Goal: Communication & Community: Participate in discussion

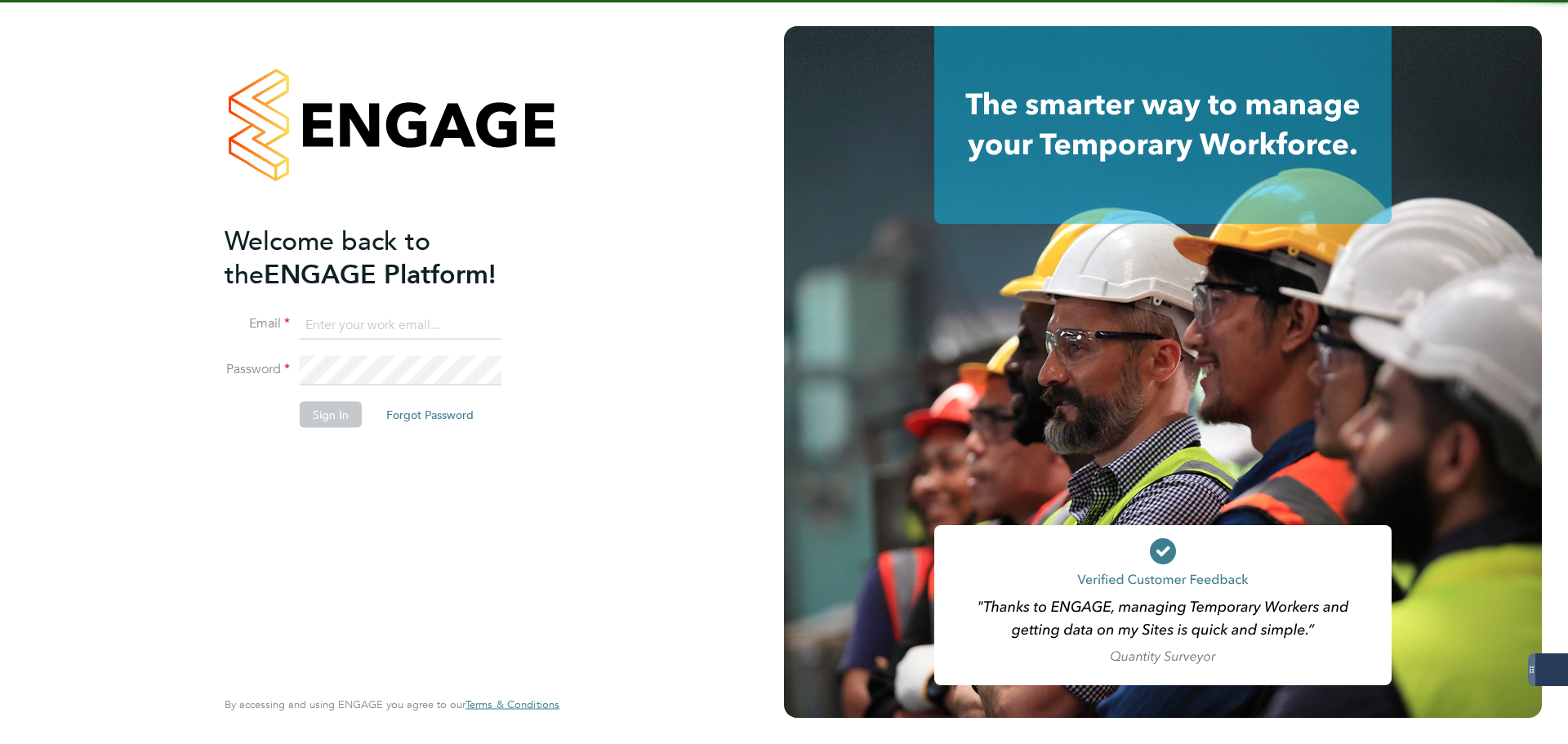
type input "[PERSON_NAME][EMAIL_ADDRESS][PERSON_NAME][DOMAIN_NAME]"
click at [313, 414] on button "Sign In" at bounding box center [331, 414] width 62 height 26
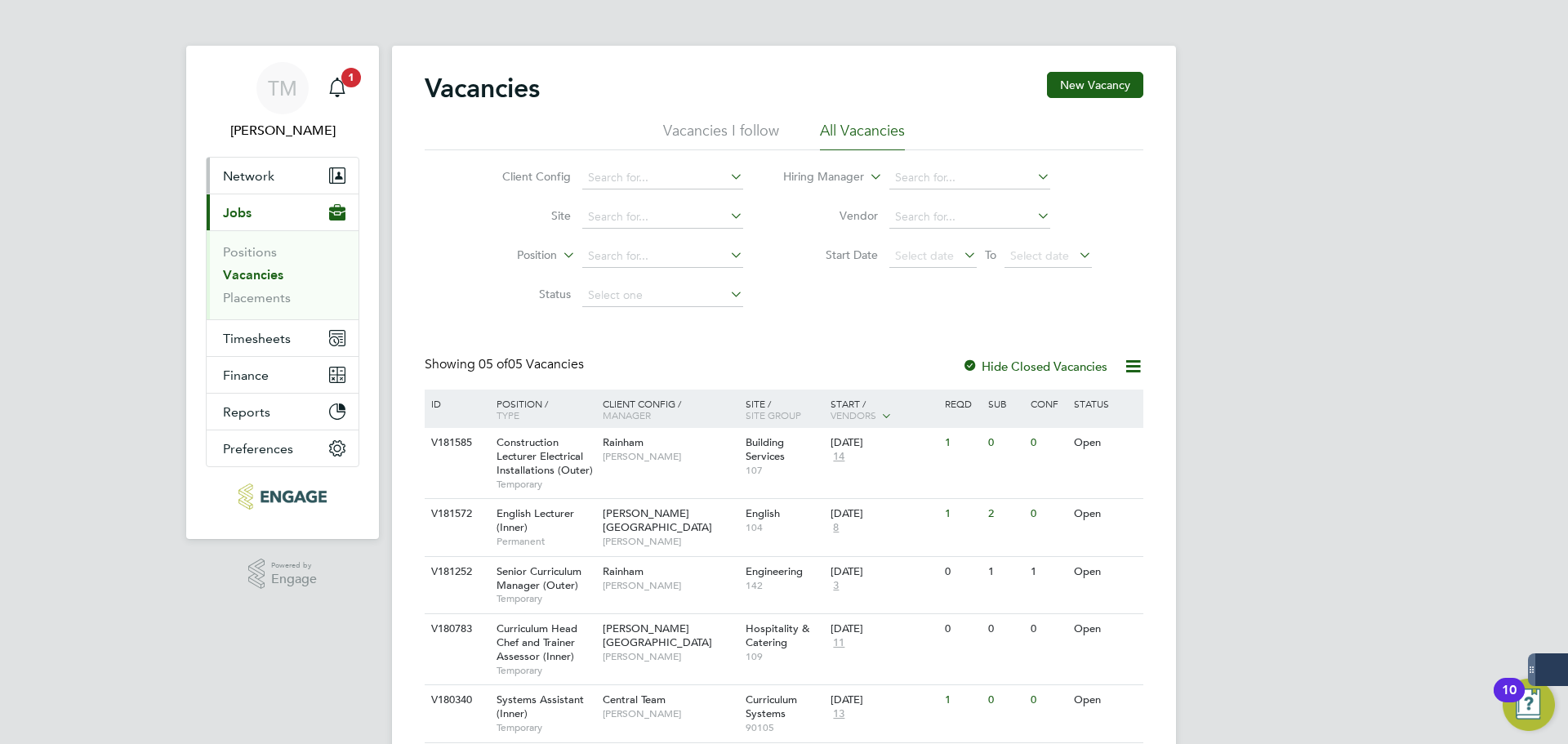
click at [254, 176] on span "Network" at bounding box center [248, 176] width 51 height 16
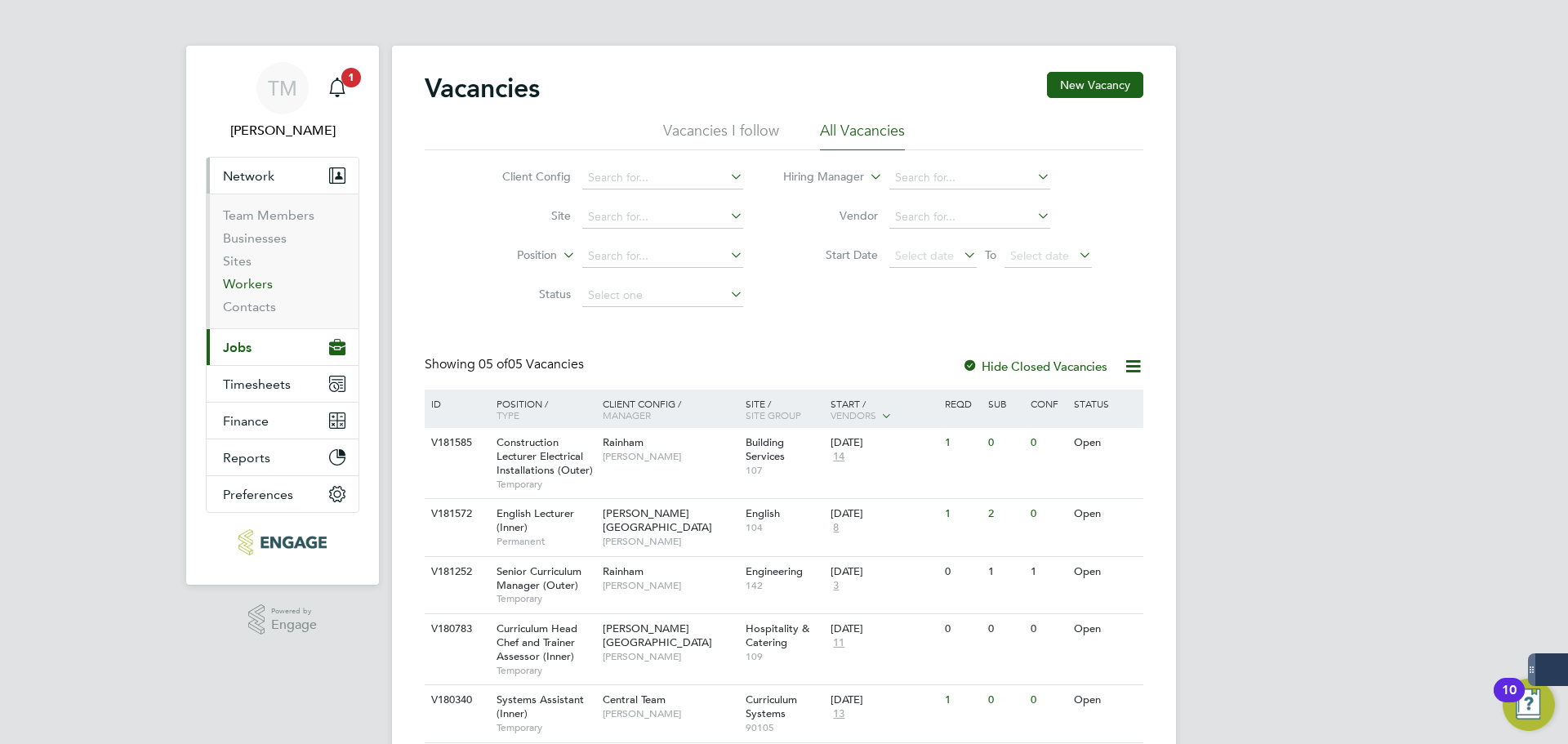
click at [260, 286] on link "Workers" at bounding box center [248, 283] width 50 height 16
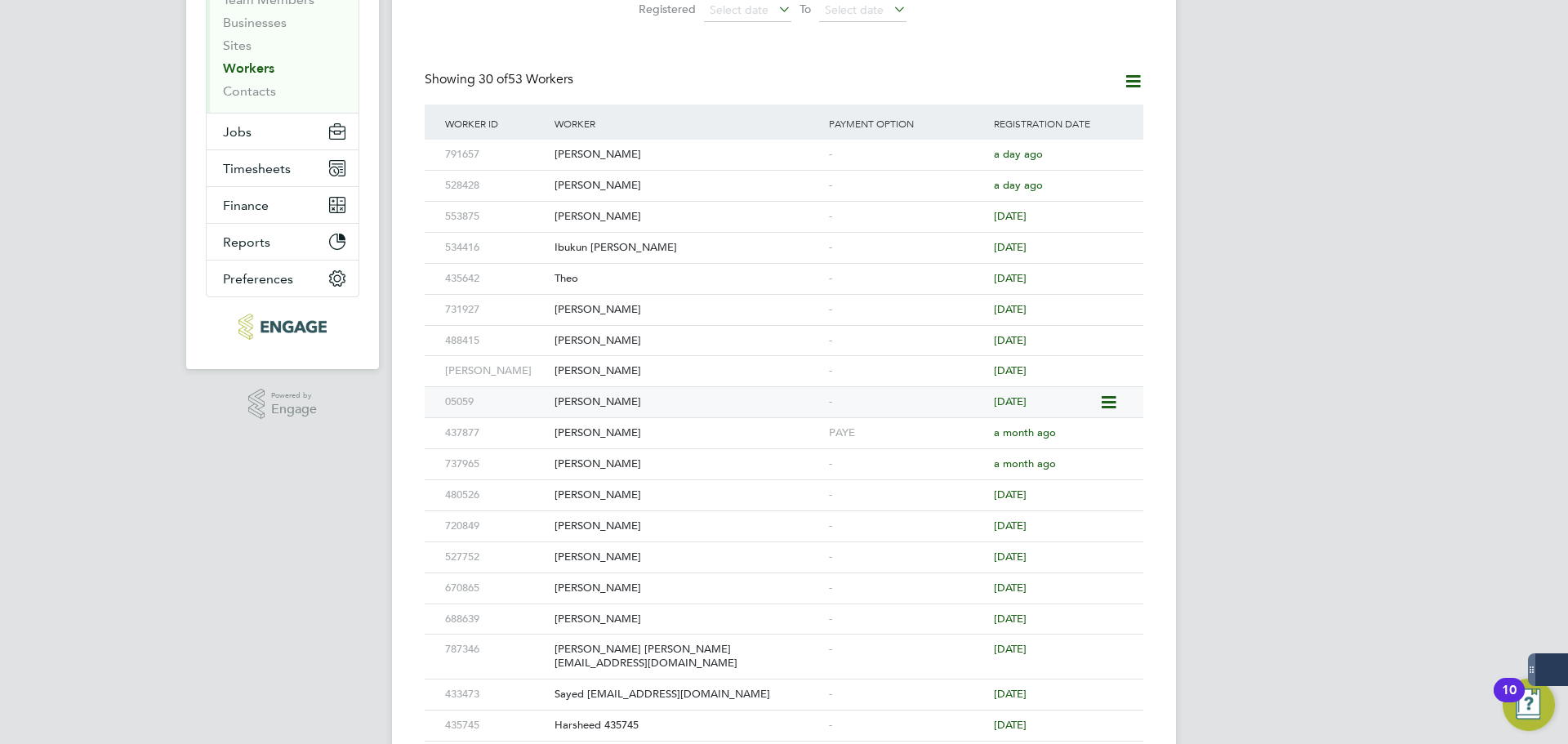
scroll to position [245, 0]
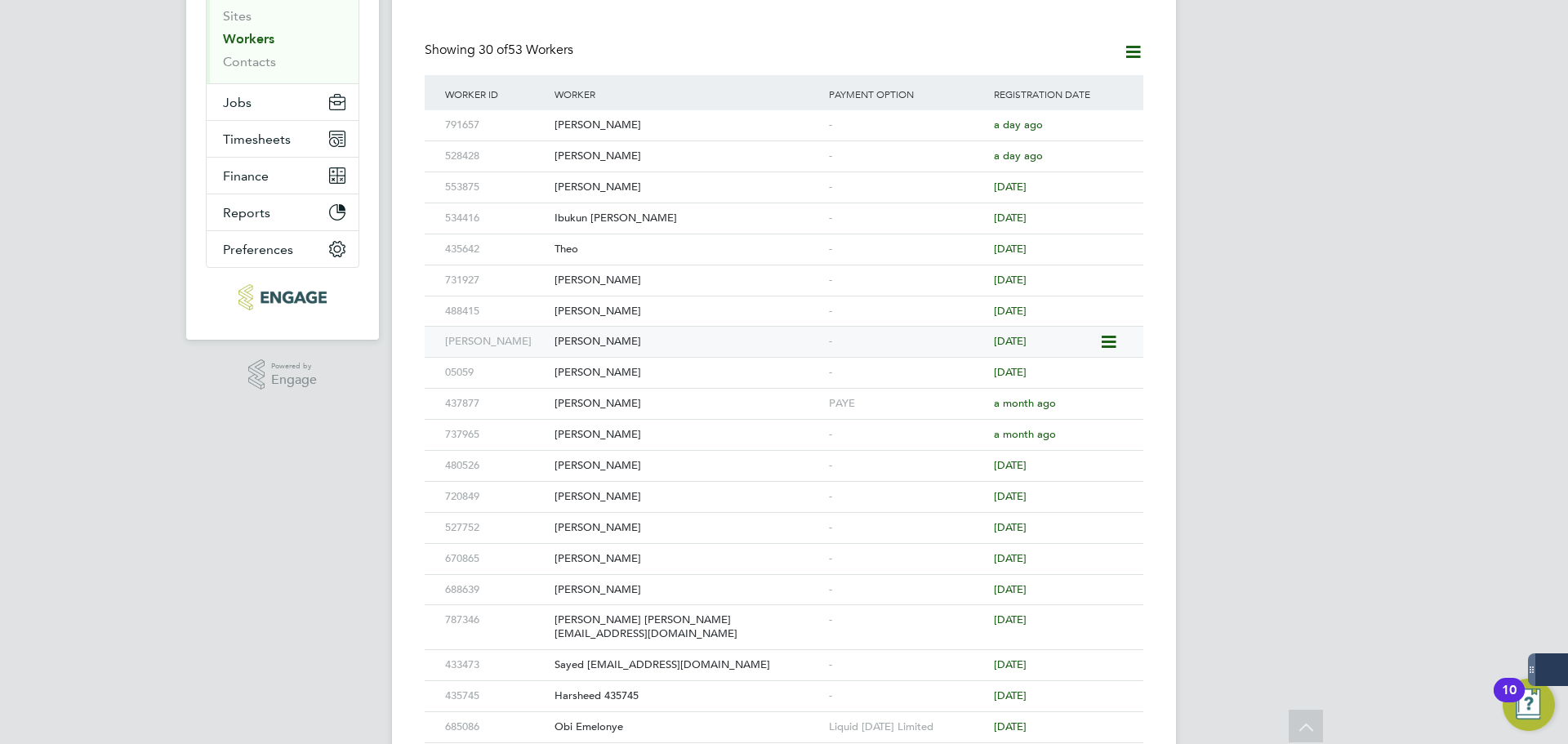
click at [588, 343] on div "Andrew Batty" at bounding box center [687, 342] width 274 height 31
click at [595, 341] on div "Andrew Batty" at bounding box center [687, 342] width 274 height 31
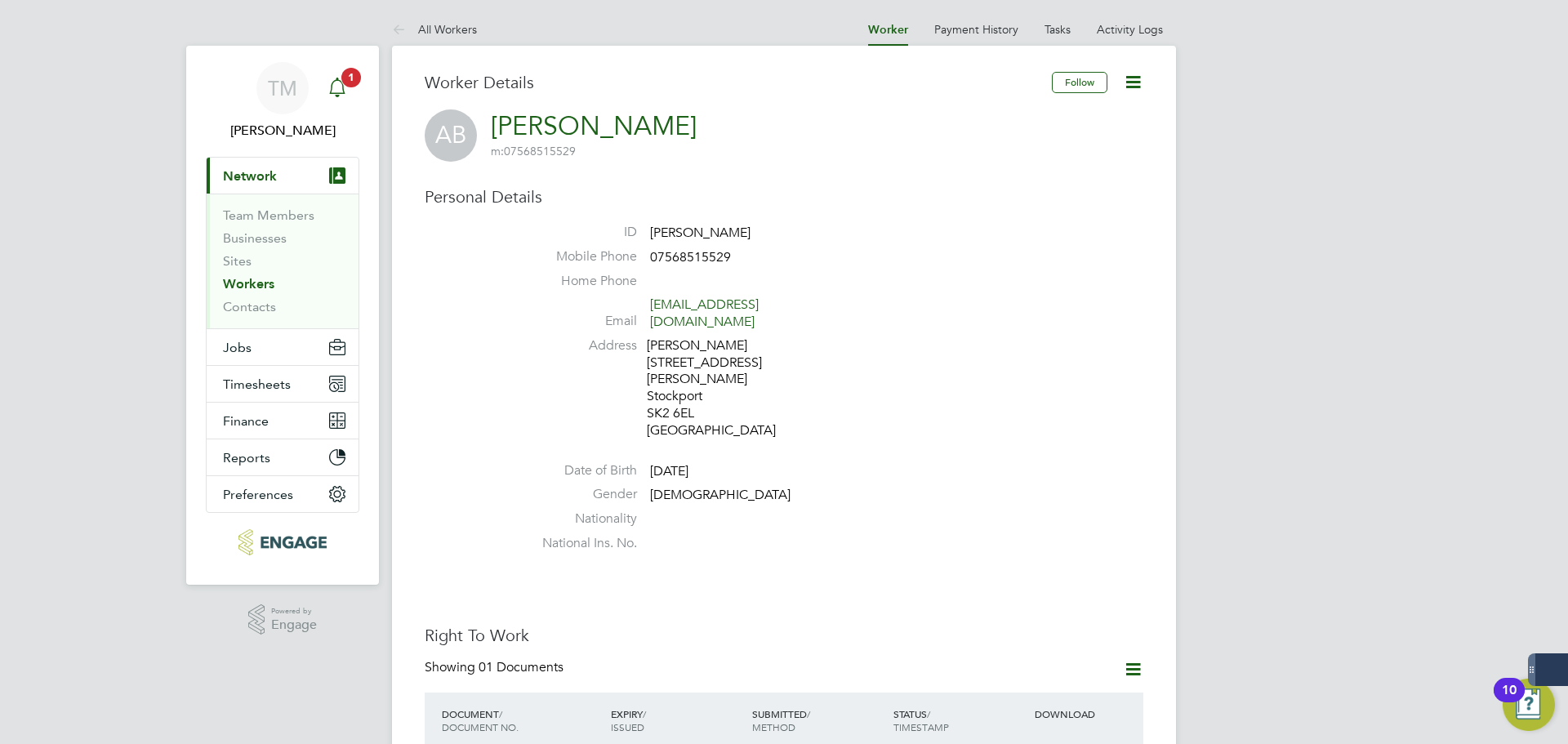
click at [352, 74] on span "1" at bounding box center [351, 77] width 20 height 20
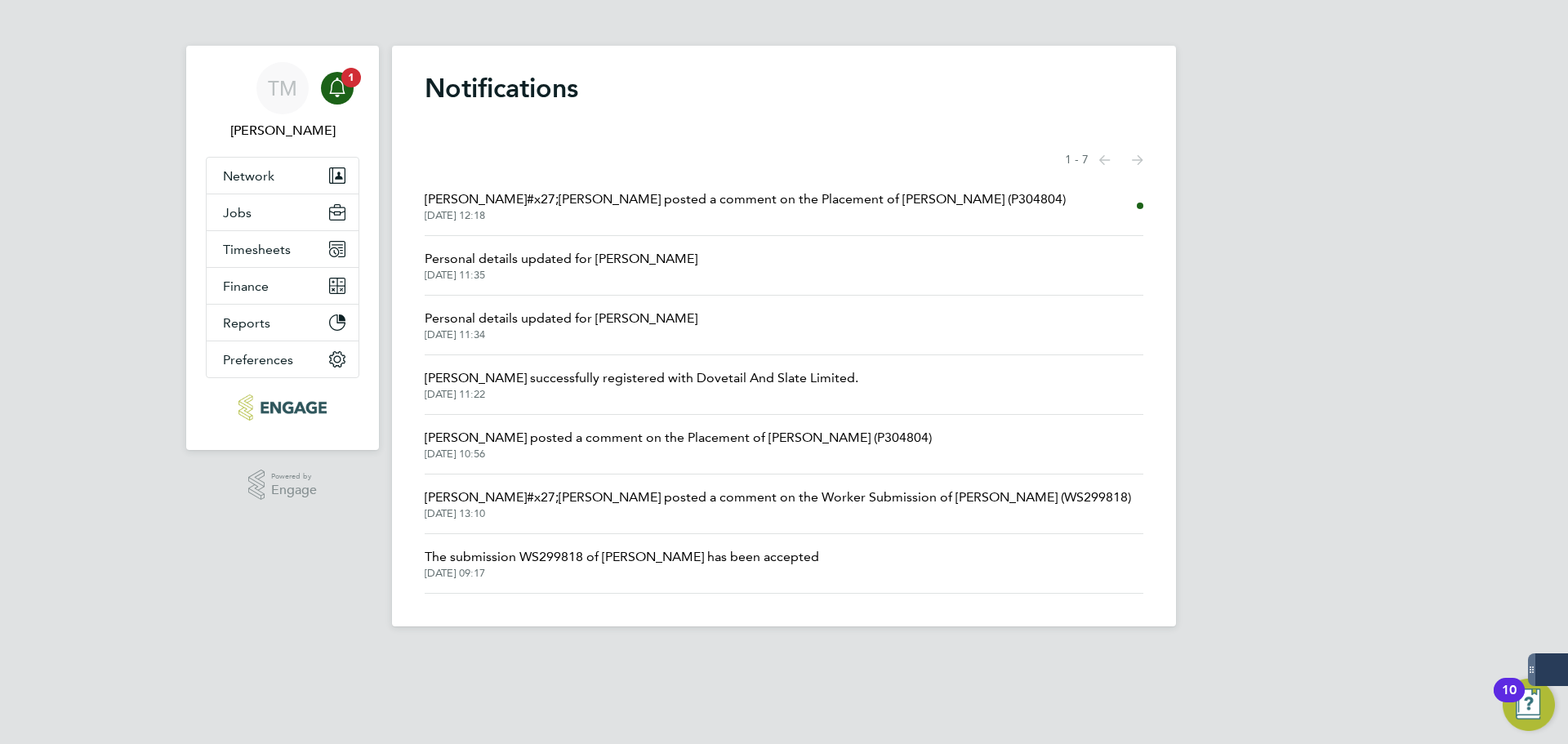
click at [653, 209] on span "02 Oct 2025, 12:18" at bounding box center [745, 215] width 641 height 13
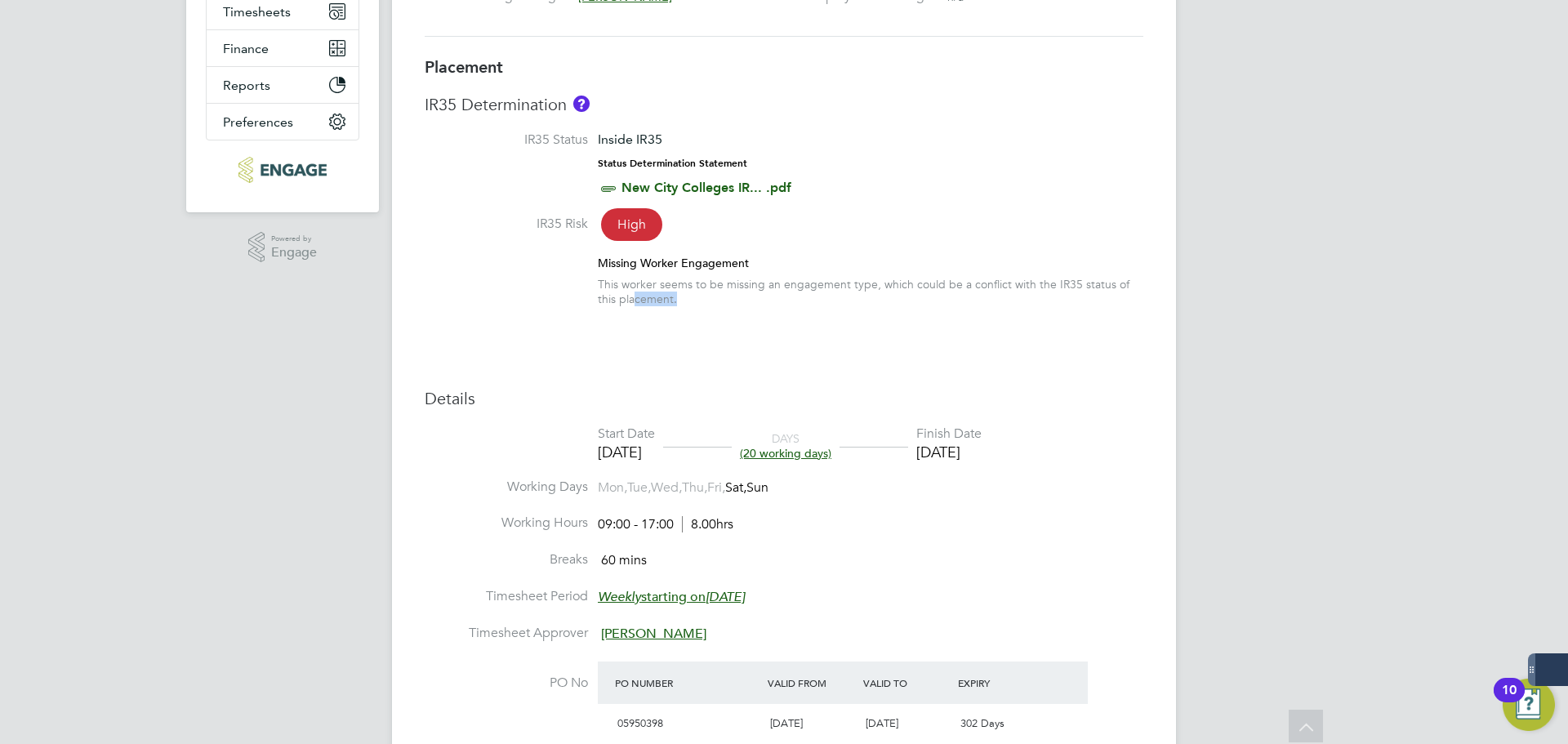
drag, startPoint x: 660, startPoint y: 296, endPoint x: 615, endPoint y: 294, distance: 45.0
click at [615, 294] on div "This worker seems to be missing an engagement type, which could be a conflict w…" at bounding box center [870, 292] width 545 height 30
click at [702, 307] on li "IR35 Risk High Missing Worker Engagement This worker seems to be missing an eng…" at bounding box center [784, 268] width 719 height 107
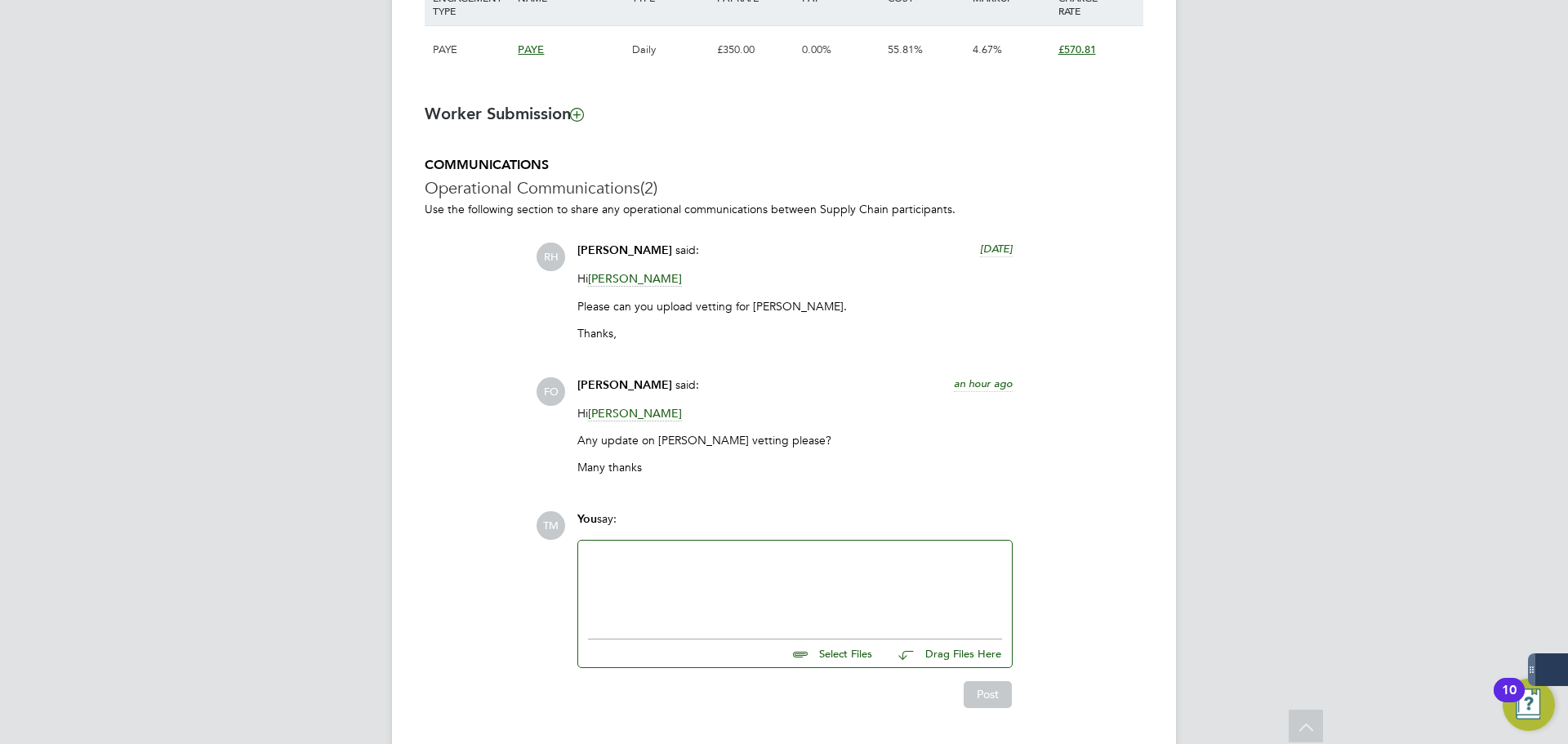
click at [768, 572] on div at bounding box center [795, 586] width 414 height 71
click at [992, 691] on button "Post" at bounding box center [988, 694] width 48 height 26
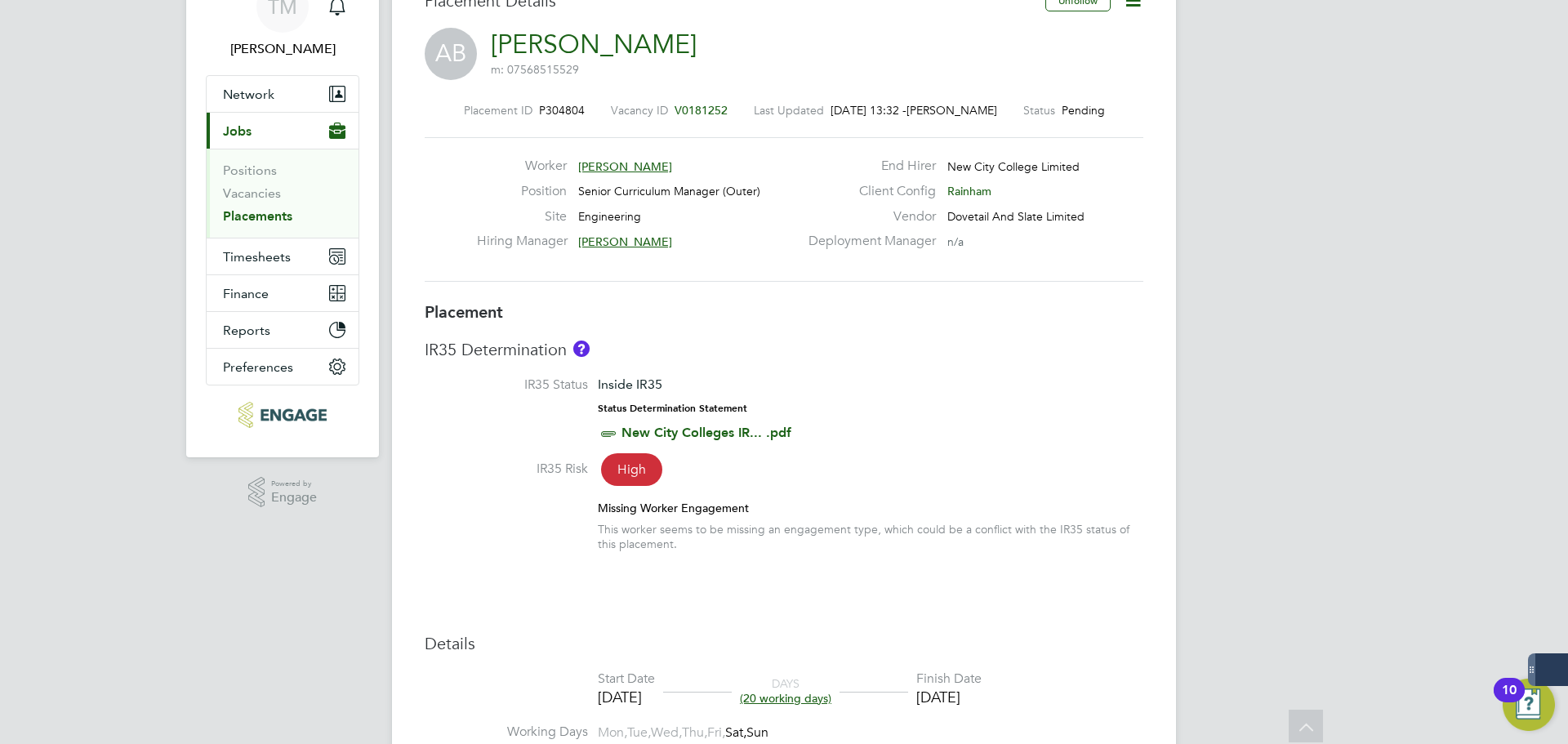
click at [661, 430] on link "New City Colleges IR... .pdf" at bounding box center [706, 432] width 170 height 16
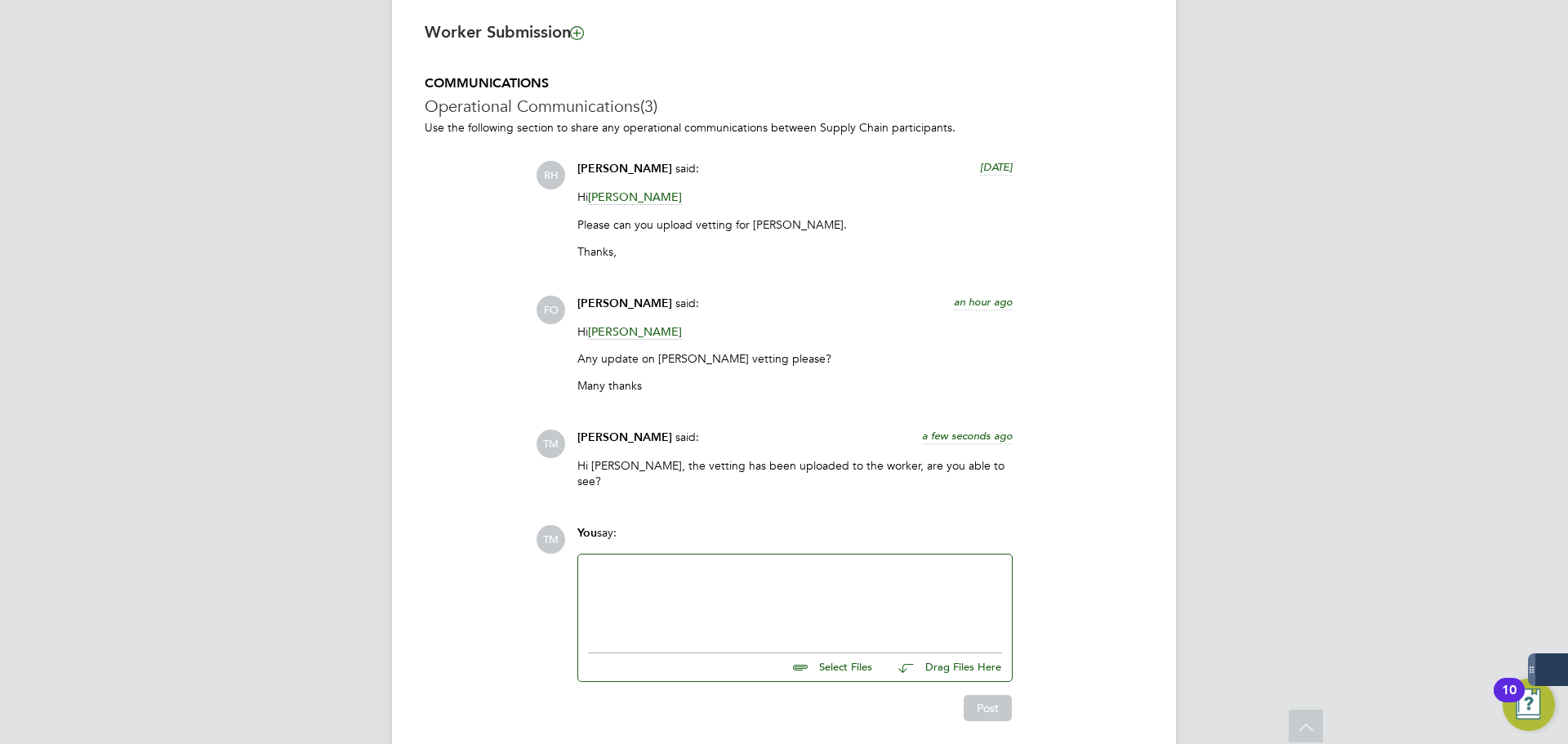
click at [721, 555] on div at bounding box center [795, 599] width 434 height 90
click at [694, 565] on div at bounding box center [795, 600] width 414 height 71
click at [989, 698] on button "Post" at bounding box center [988, 708] width 48 height 26
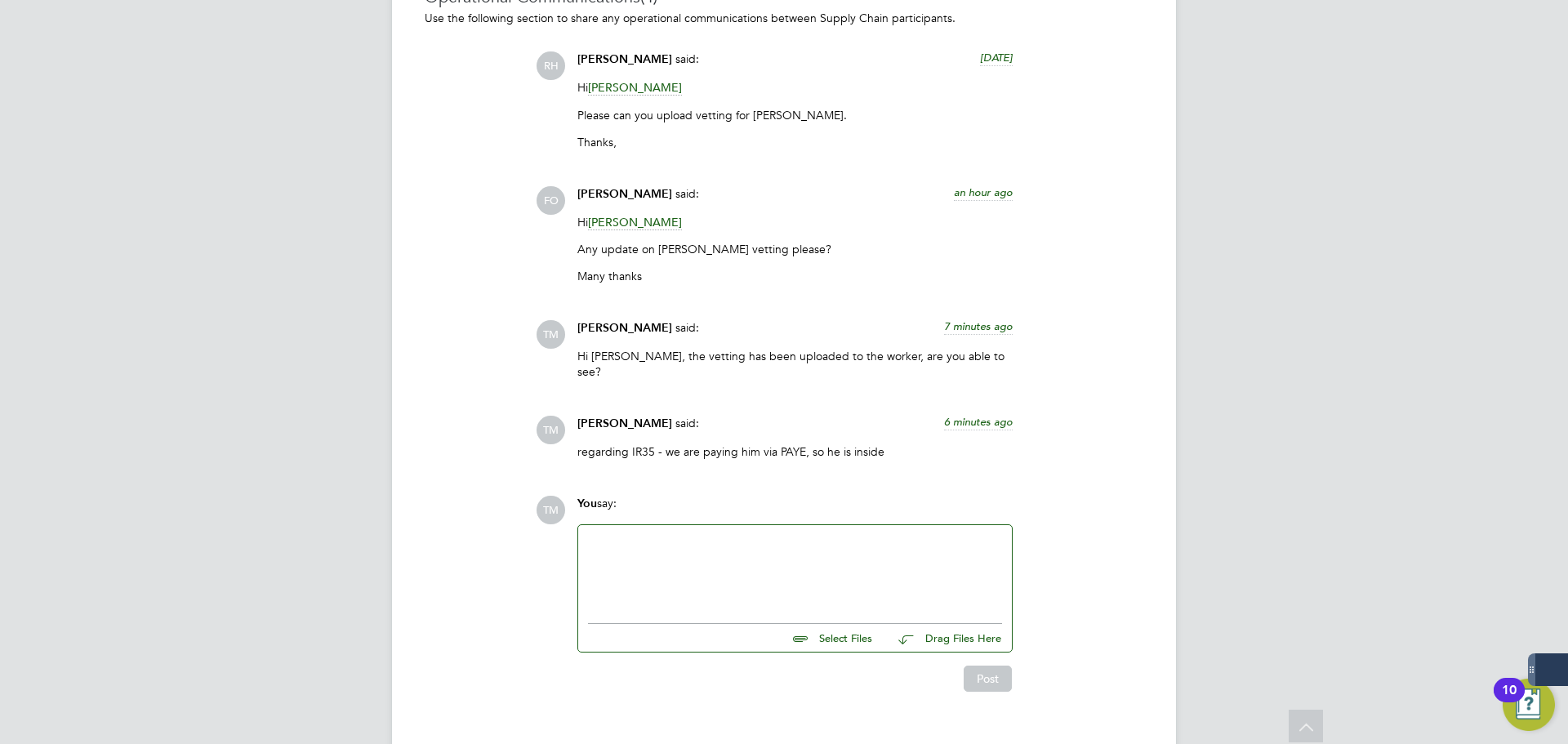
scroll to position [1434, 0]
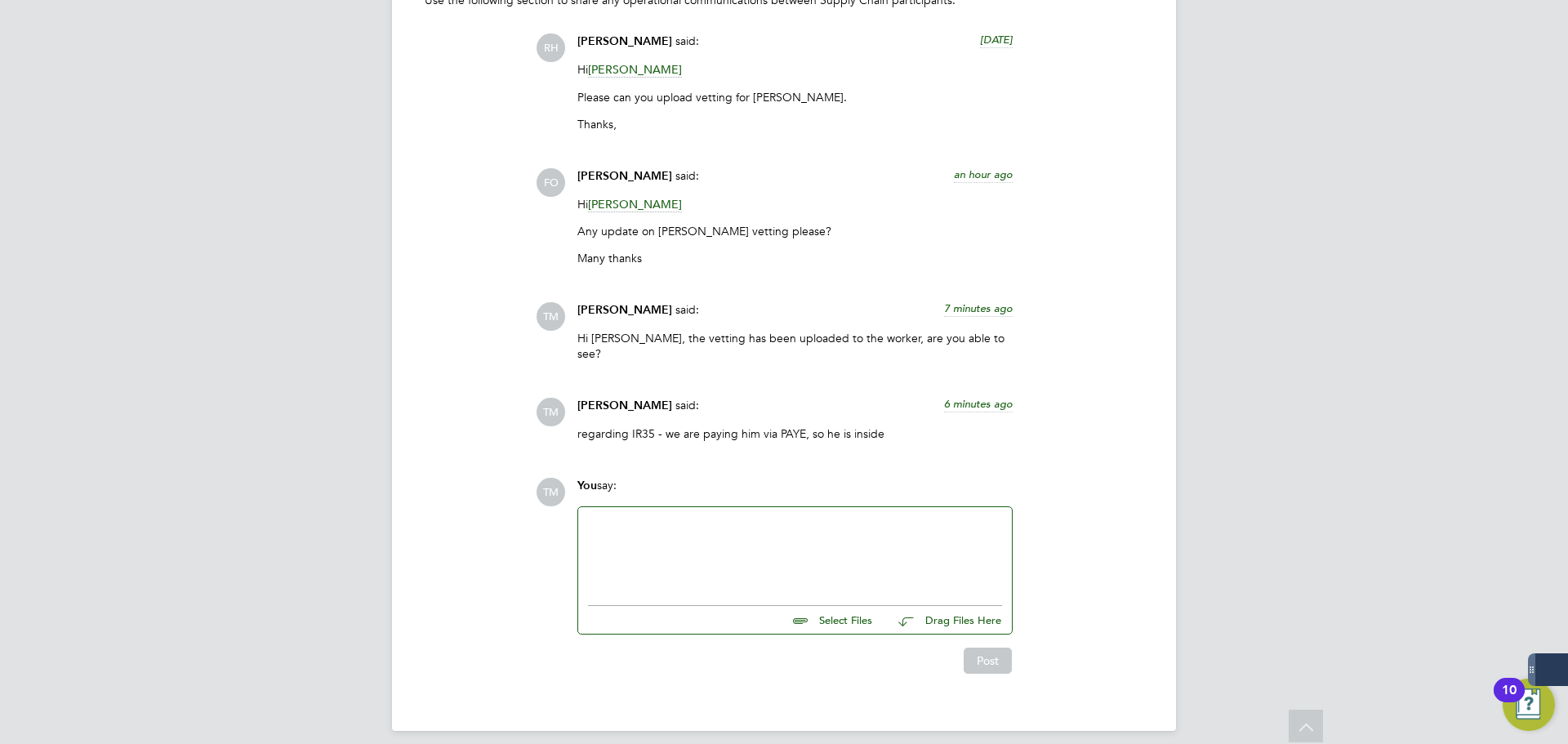
click at [850, 517] on div at bounding box center [795, 553] width 414 height 71
click at [978, 647] on button "Post" at bounding box center [988, 660] width 48 height 26
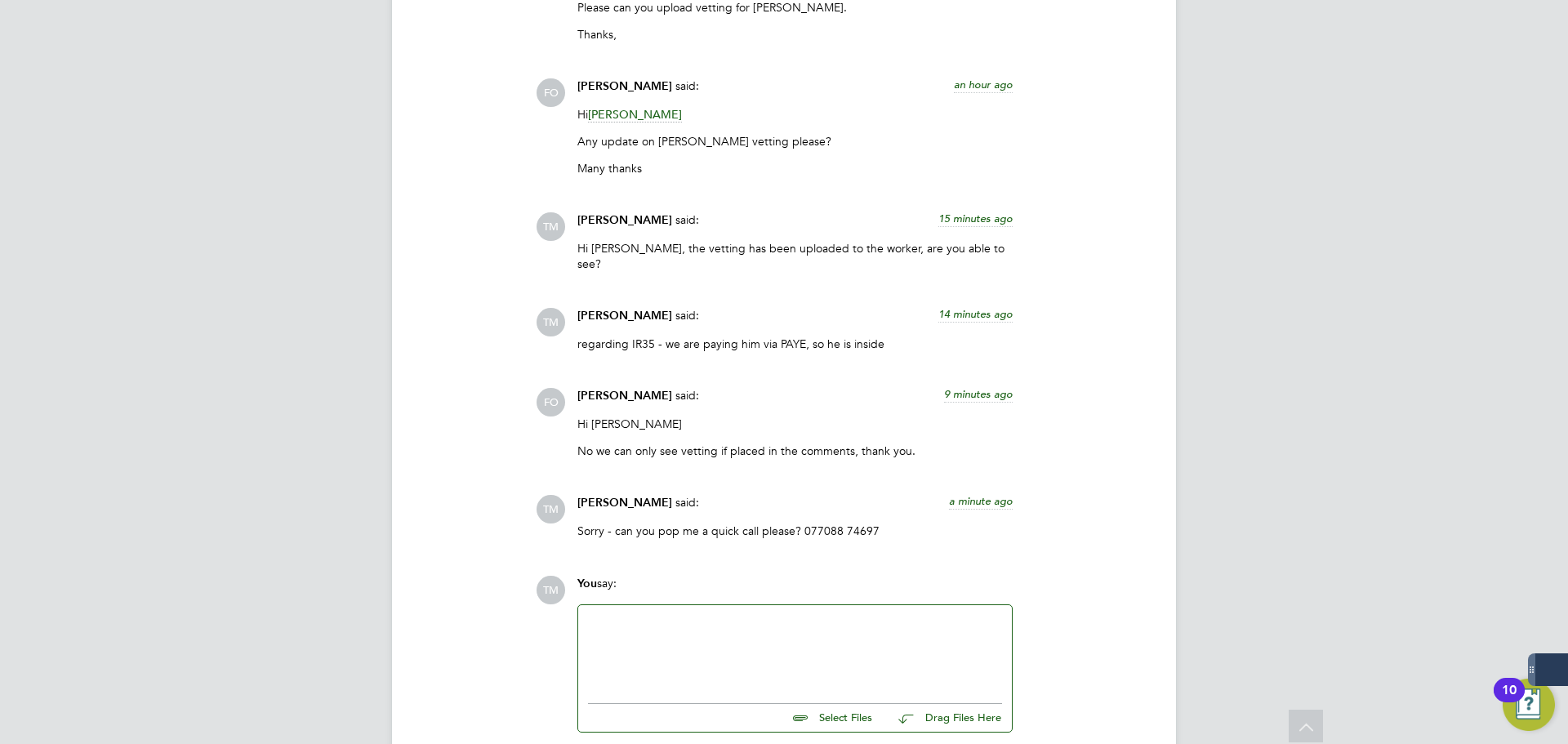
scroll to position [1621, 0]
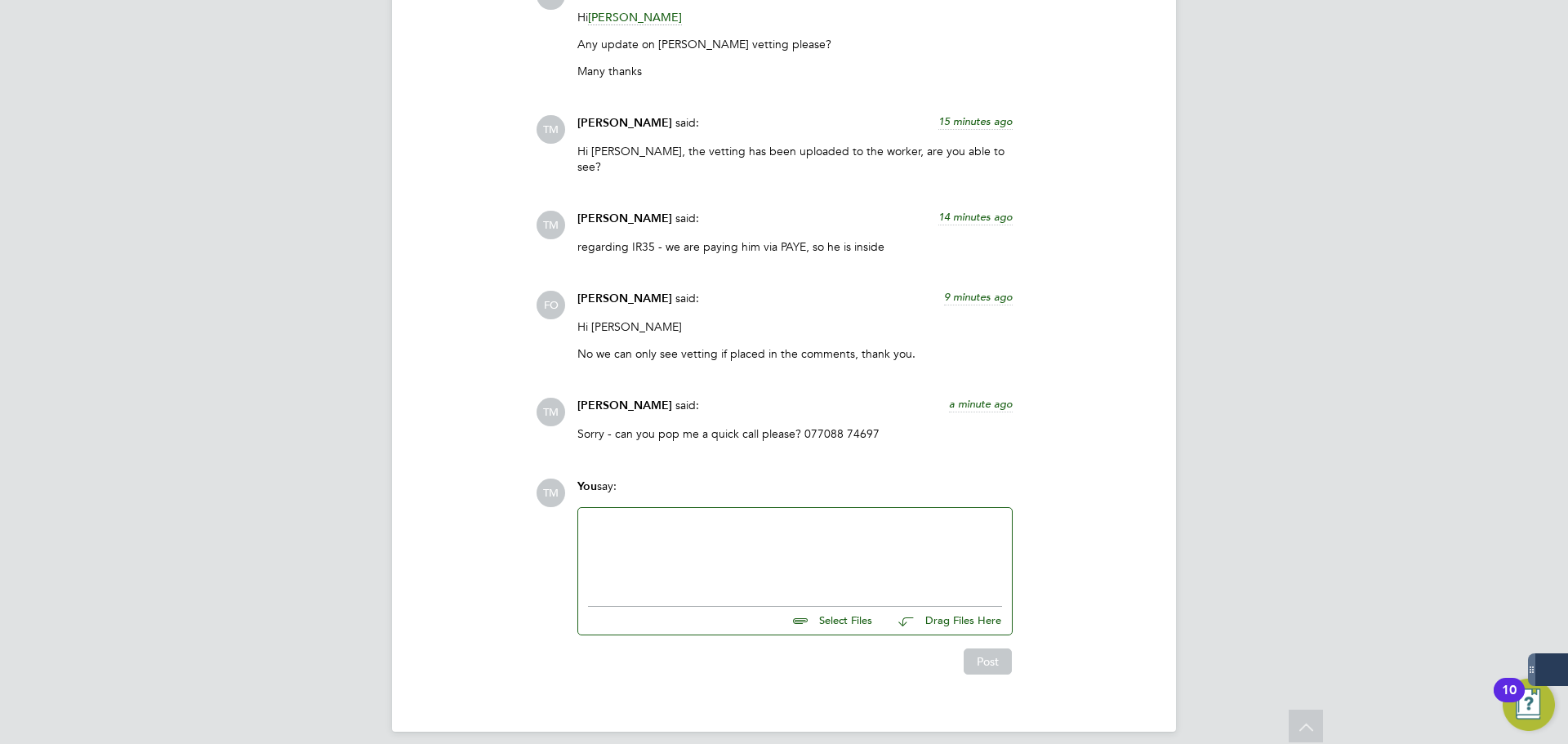
click at [843, 613] on input "file" at bounding box center [880, 618] width 245 height 23
click at [846, 620] on div "Select Files Drag Files Here Drop your files here" at bounding box center [795, 571] width 436 height 128
click at [846, 612] on input "file" at bounding box center [880, 618] width 245 height 23
type input "C:\fakepath\Andrew Batty PP.jpg"
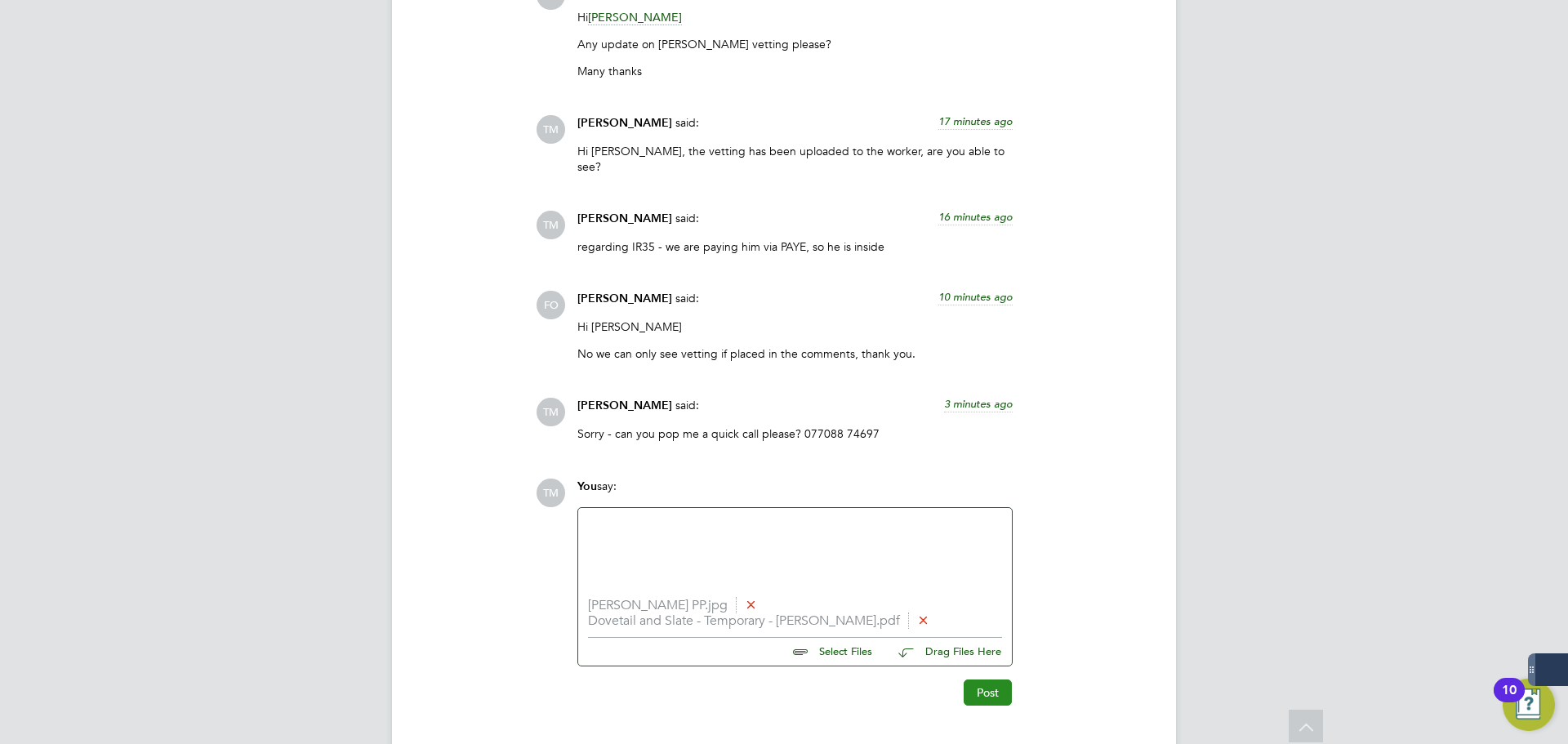
click at [990, 686] on button "Post" at bounding box center [988, 693] width 48 height 26
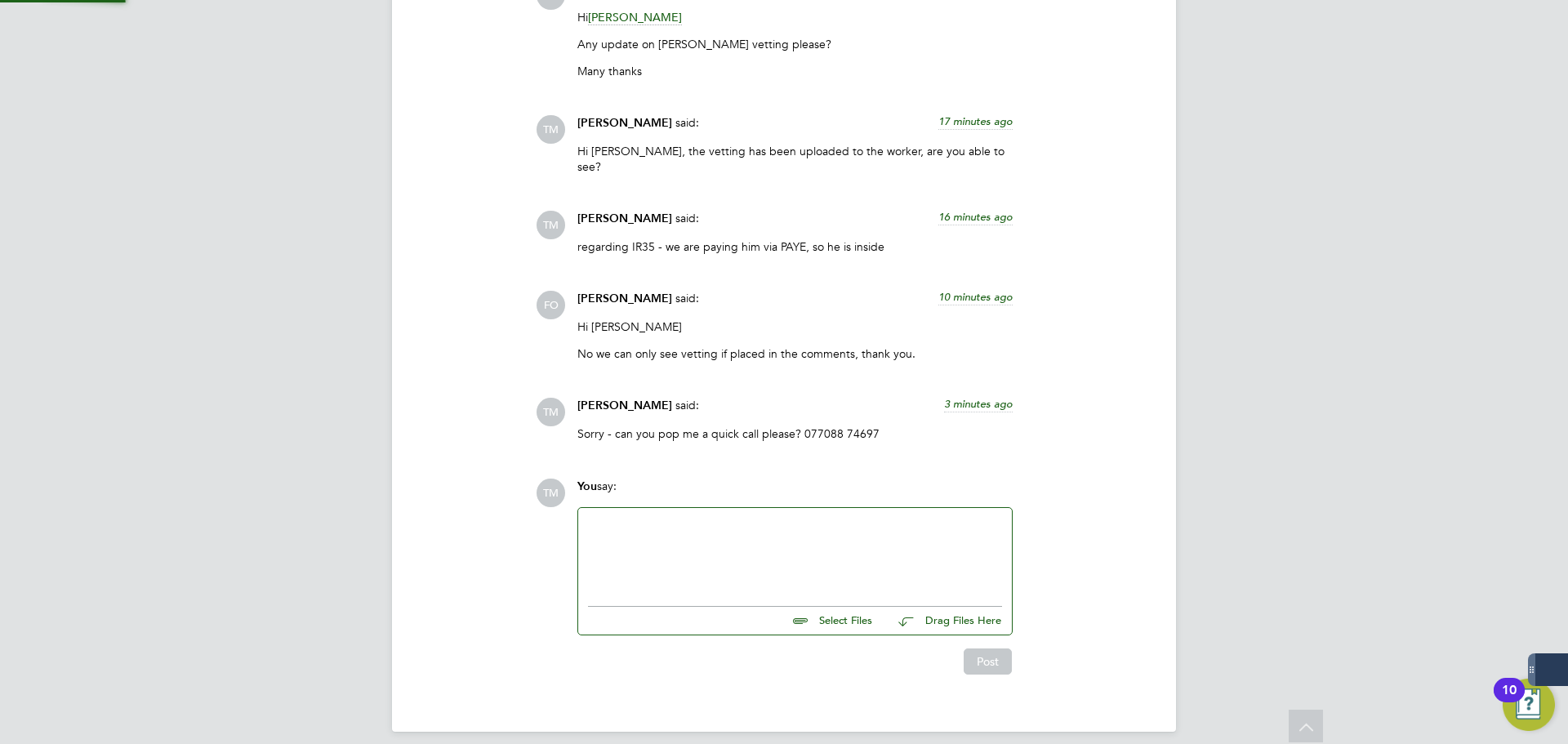
scroll to position [1792, 0]
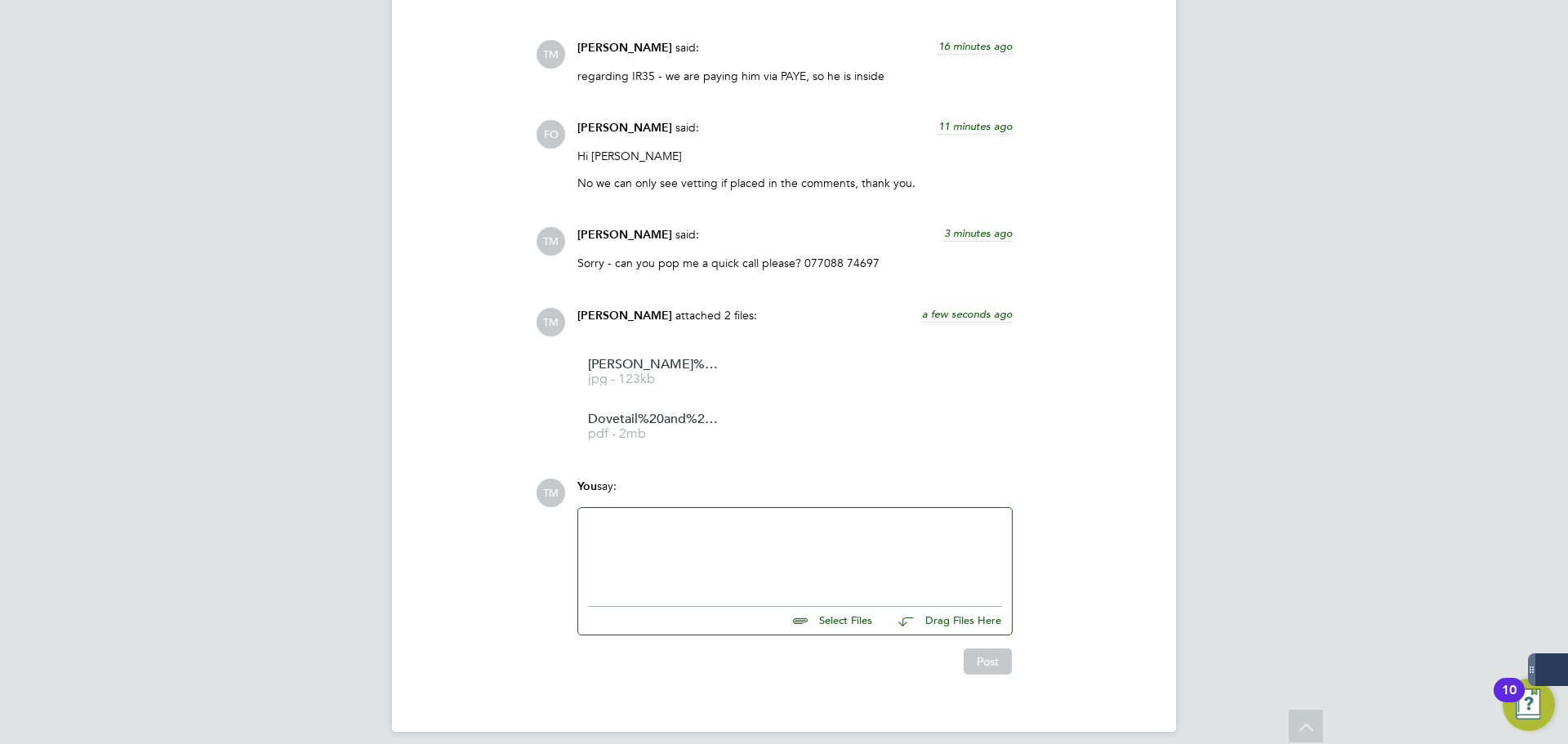
click at [676, 518] on div at bounding box center [795, 553] width 414 height 71
click at [713, 532] on div at bounding box center [795, 540] width 414 height 15
click at [979, 656] on button "Post" at bounding box center [988, 661] width 48 height 26
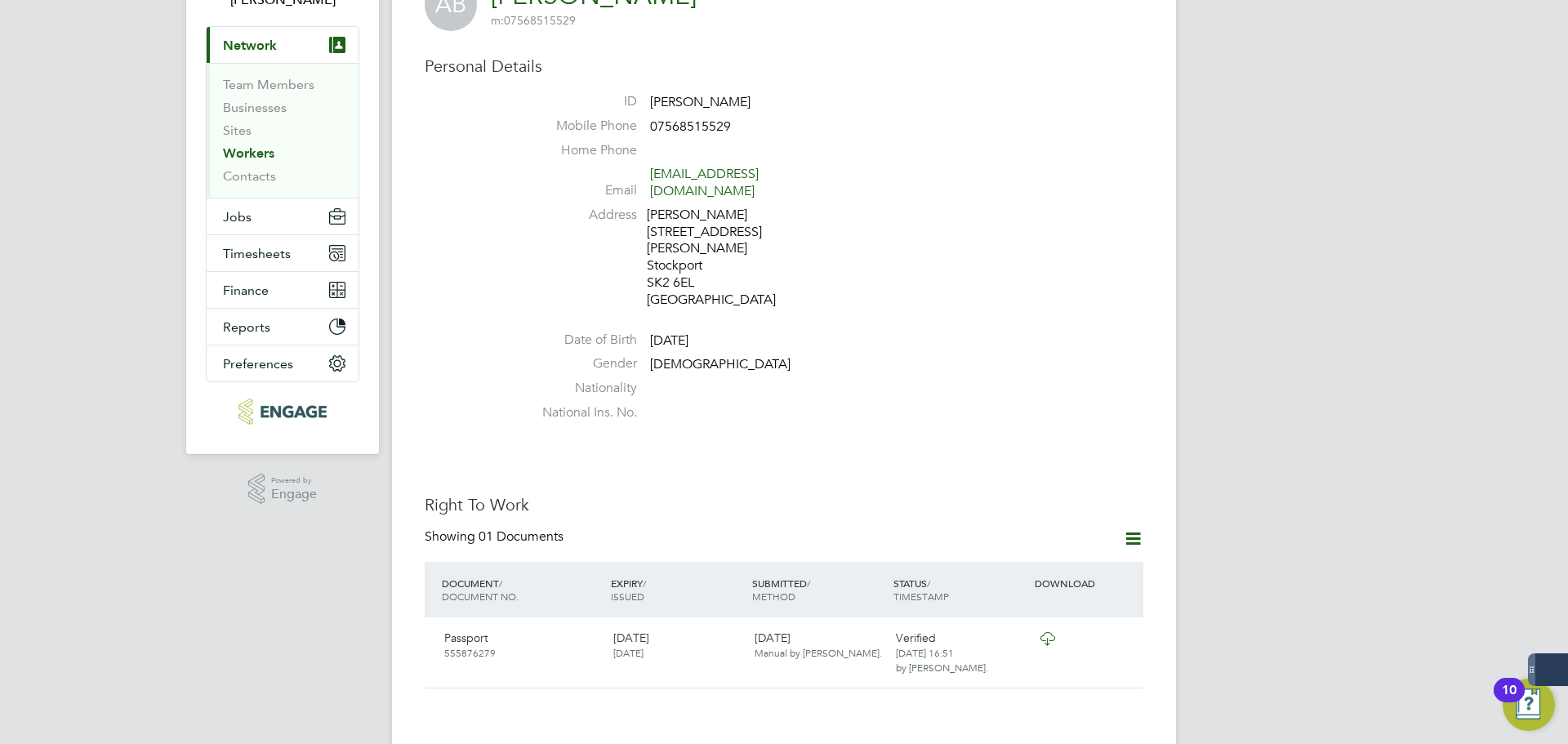
scroll to position [163, 0]
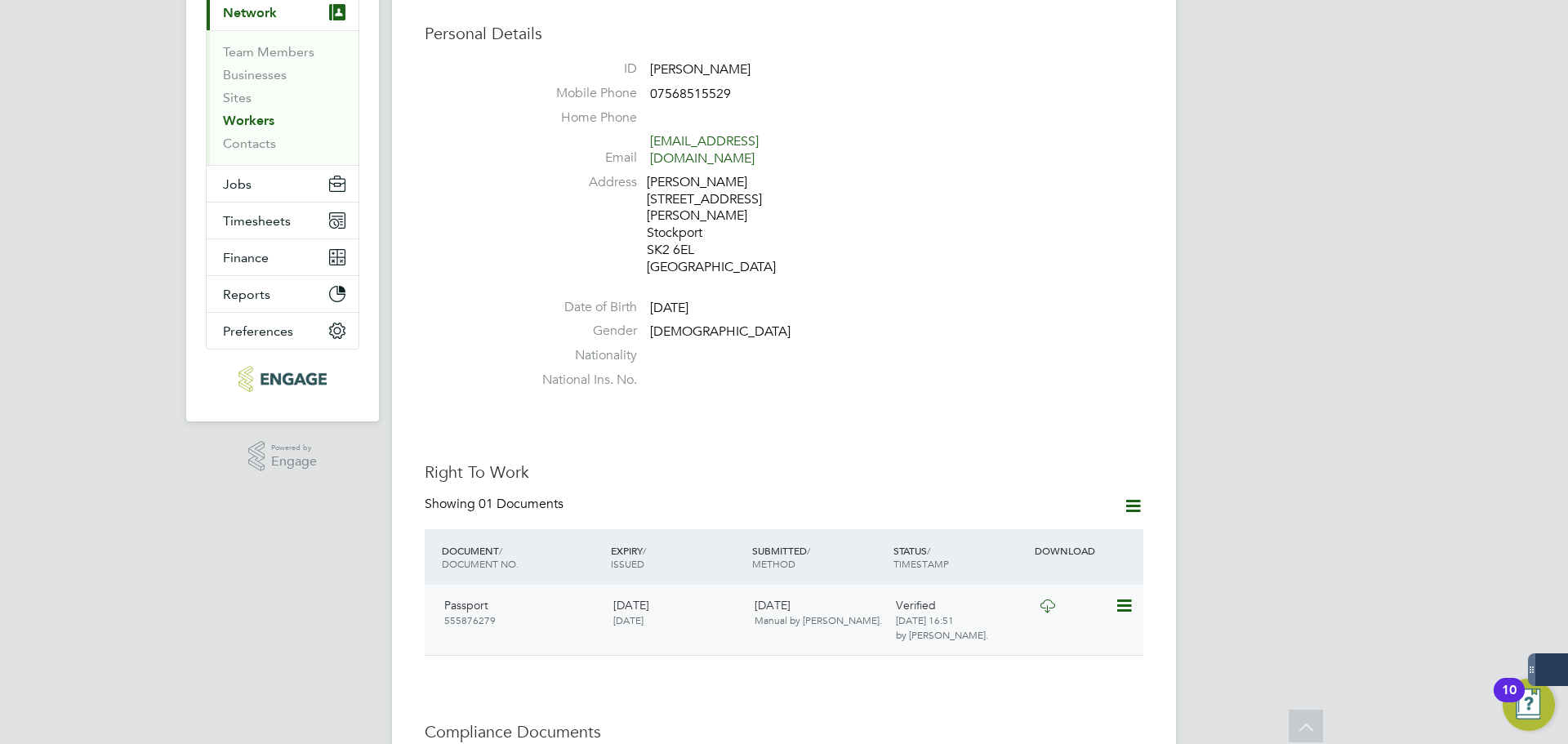
click at [1121, 596] on icon at bounding box center [1123, 606] width 17 height 20
click at [1052, 599] on icon at bounding box center [1048, 606] width 20 height 13
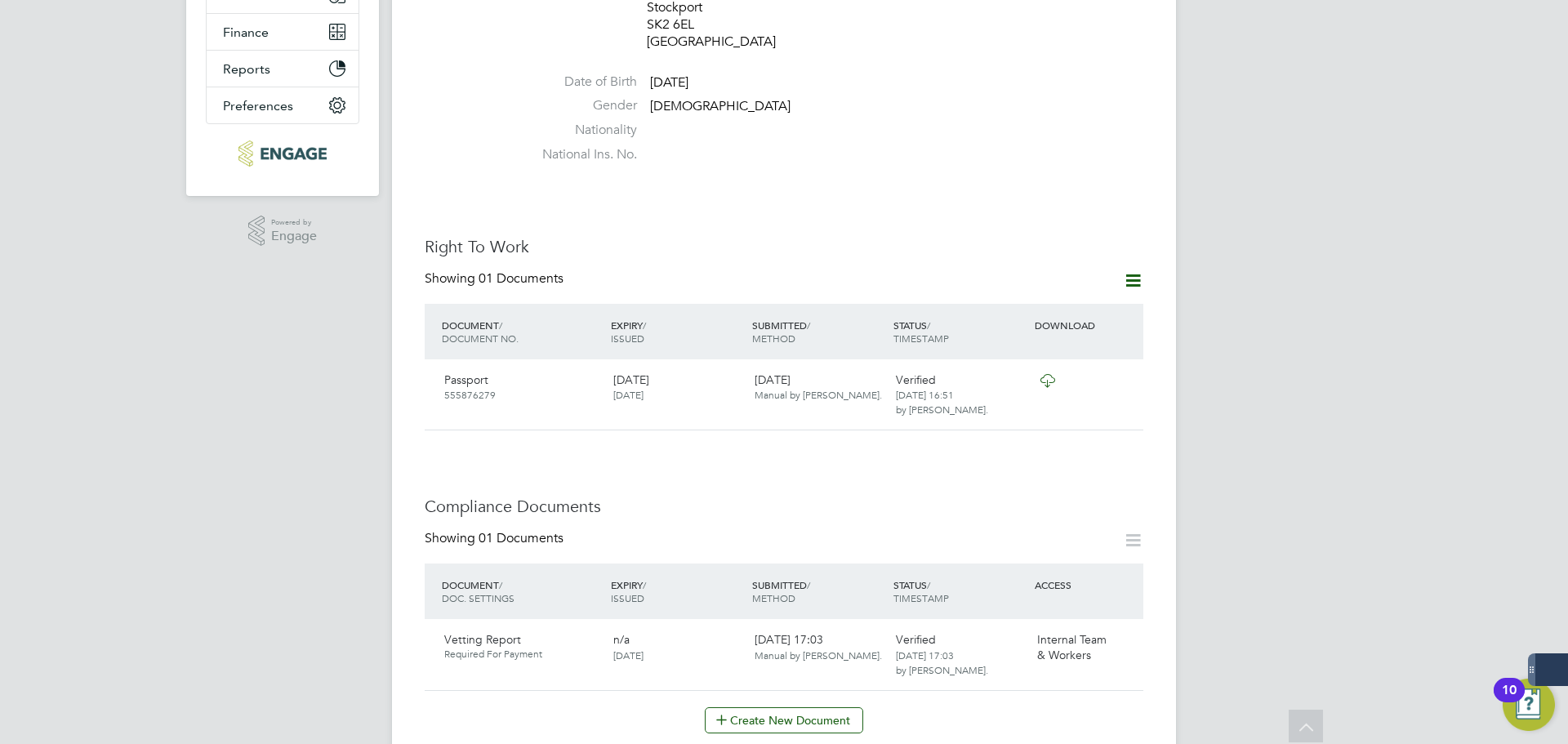
scroll to position [409, 0]
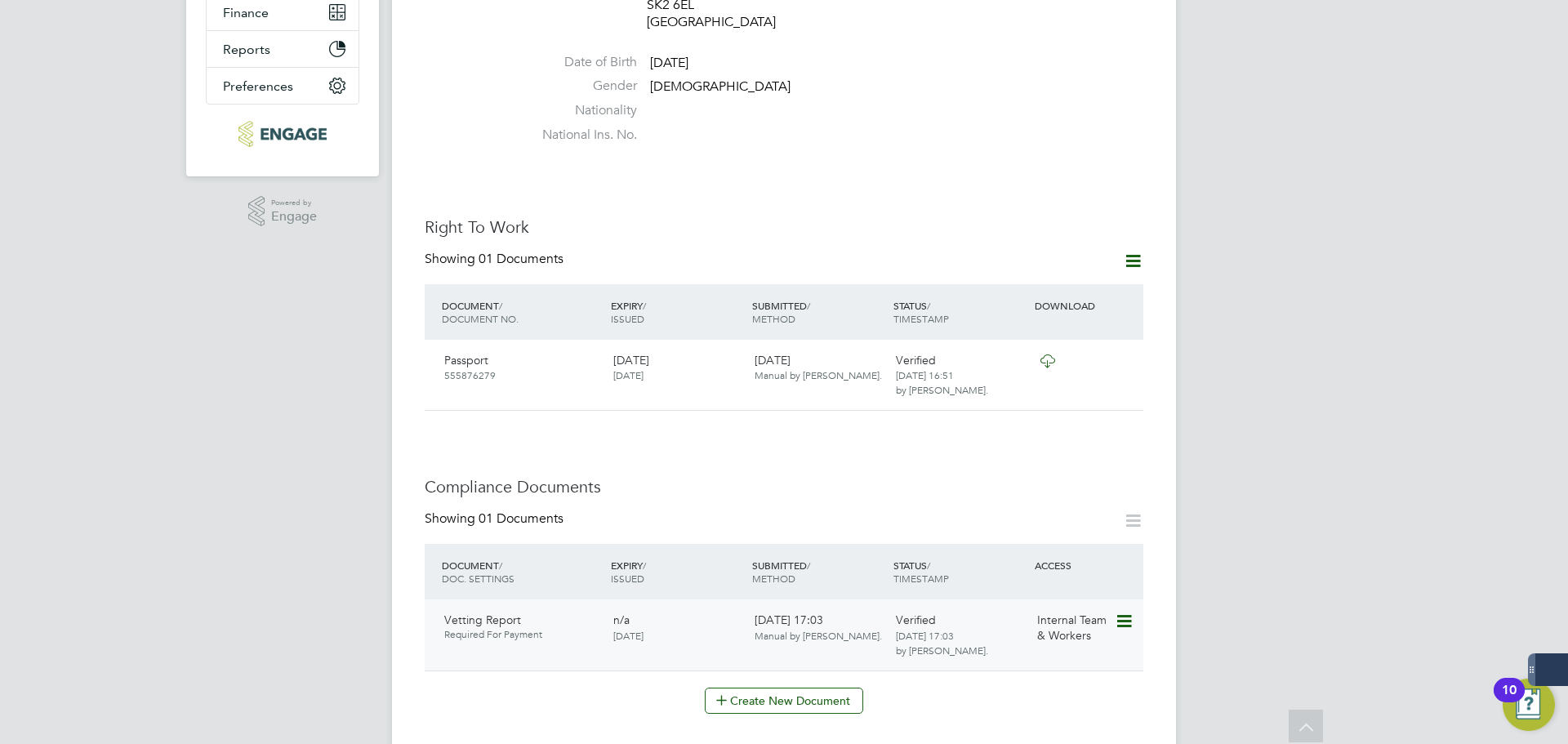
click at [1127, 612] on icon at bounding box center [1123, 621] width 17 height 20
click at [774, 629] on span "Manual by Taylor Miller-Davies." at bounding box center [817, 635] width 127 height 13
click at [1117, 612] on icon at bounding box center [1123, 621] width 17 height 20
click at [1058, 651] on li "Download Document" at bounding box center [1065, 650] width 130 height 23
click at [1050, 355] on icon at bounding box center [1048, 361] width 20 height 13
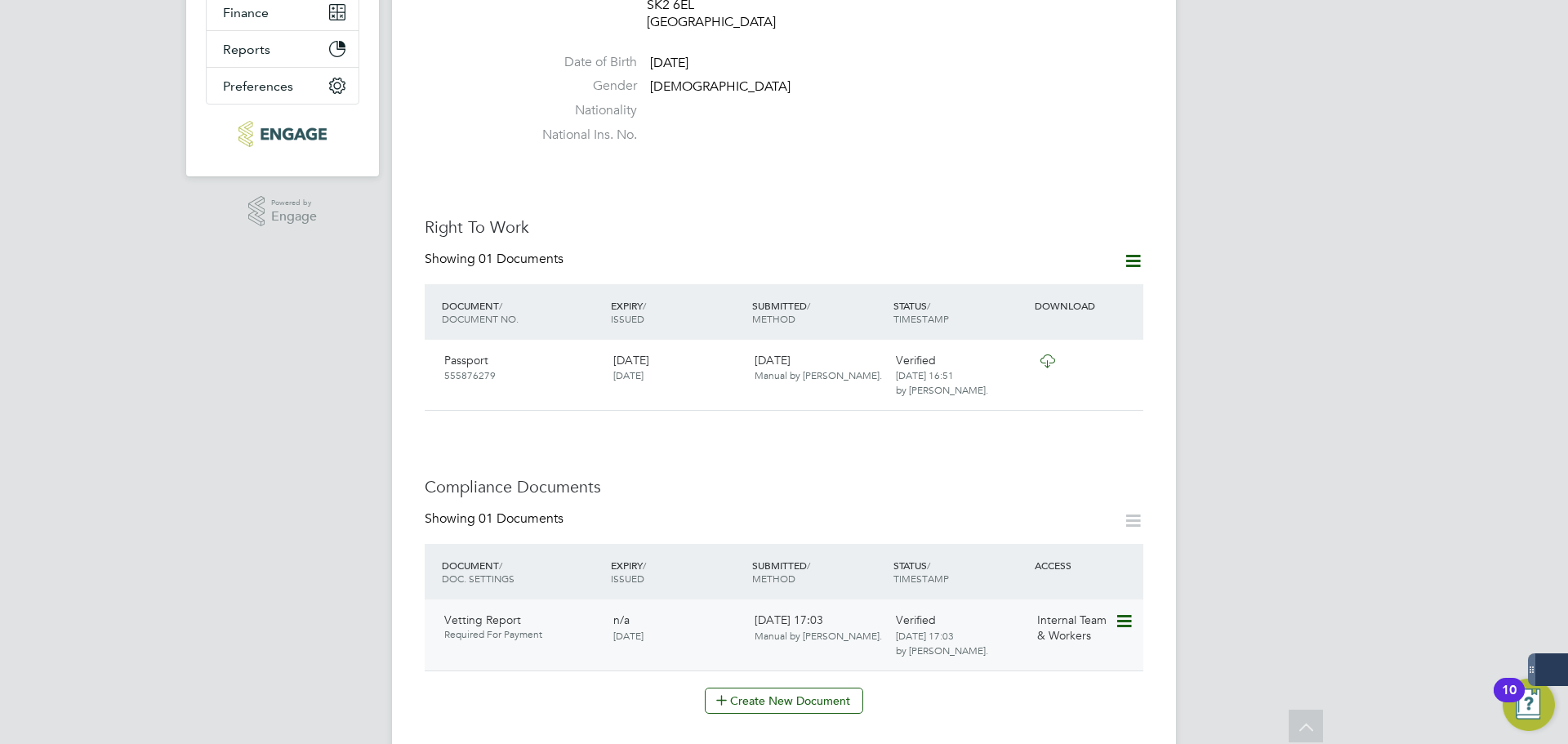
click at [1122, 612] on icon at bounding box center [1123, 621] width 17 height 20
click at [1046, 651] on li "Download Document" at bounding box center [1065, 650] width 130 height 23
